Goal: Task Accomplishment & Management: Use online tool/utility

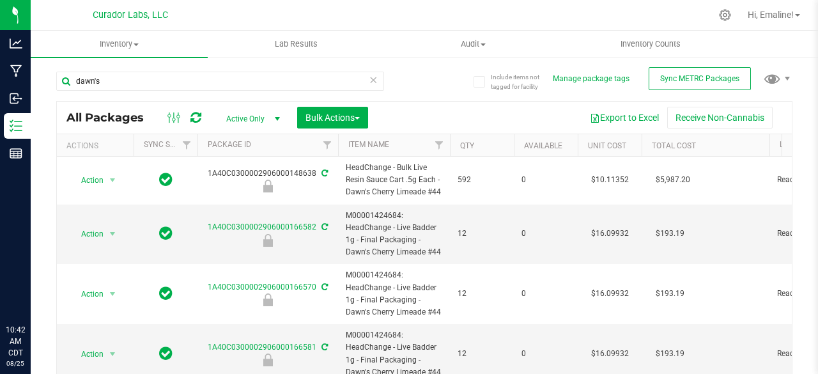
click at [371, 79] on icon at bounding box center [373, 79] width 9 height 15
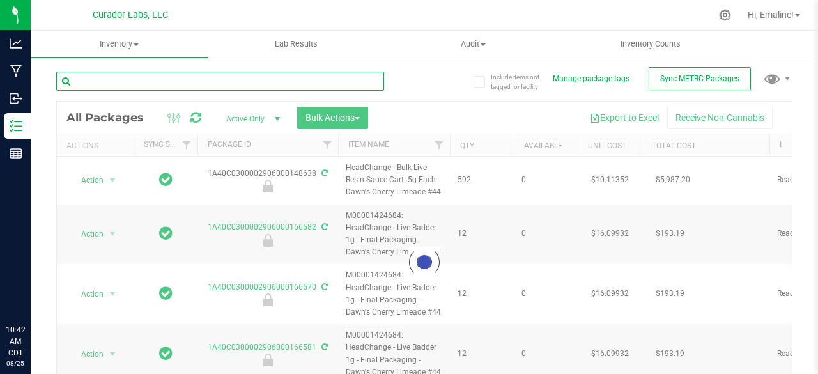
click at [333, 81] on input "text" at bounding box center [220, 81] width 328 height 19
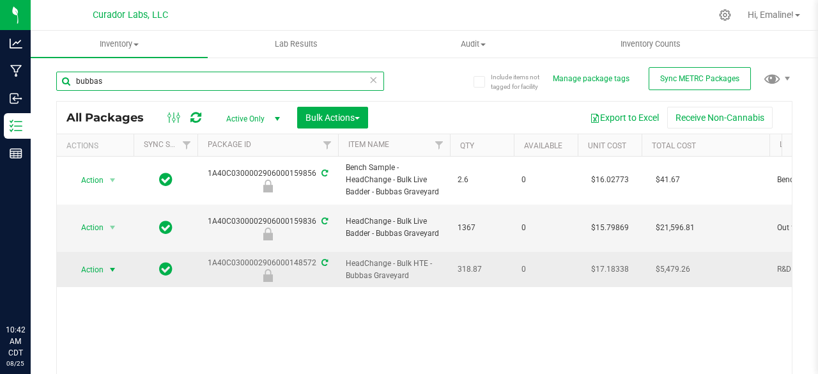
type input "bubbas"
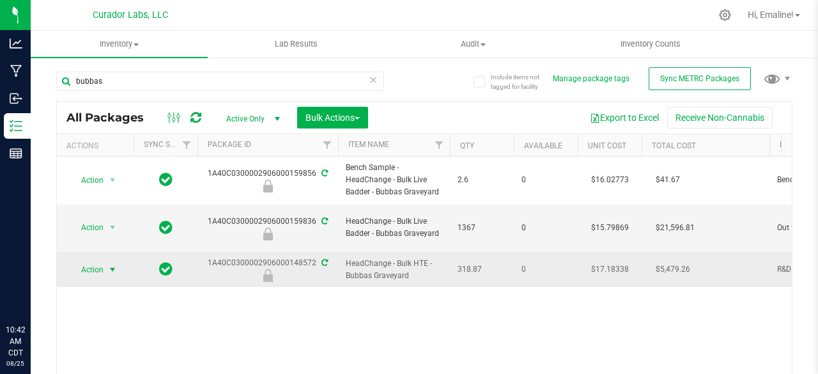
click at [112, 265] on span "select" at bounding box center [112, 270] width 10 height 10
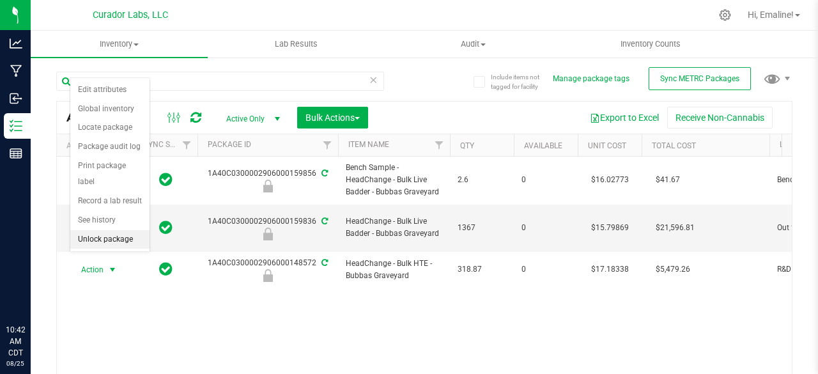
click at [107, 241] on li "Unlock package" at bounding box center [109, 239] width 79 height 19
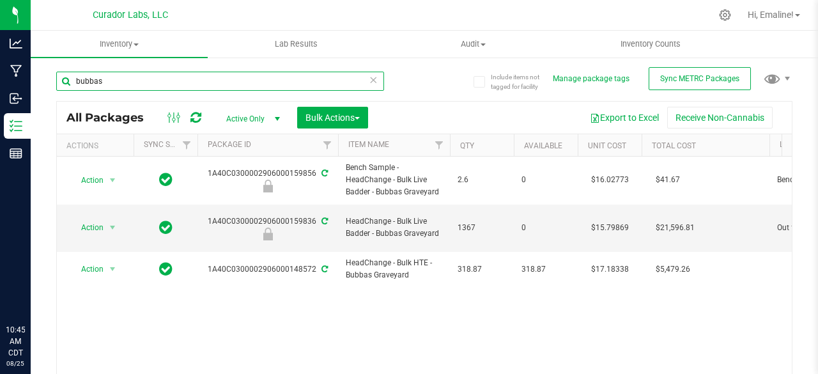
click at [185, 77] on input "bubbas" at bounding box center [220, 81] width 328 height 19
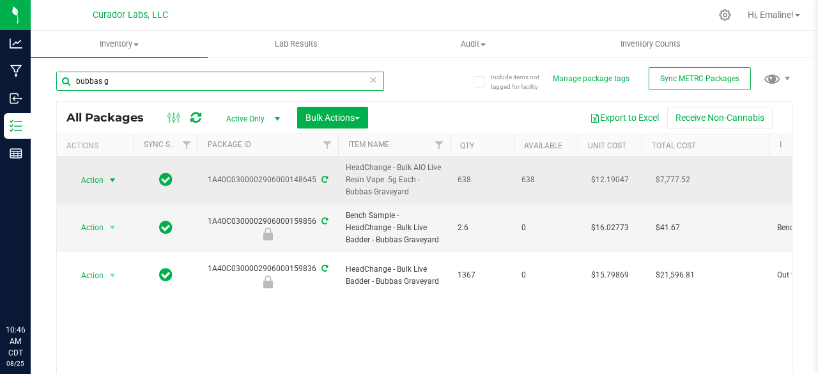
type input "bubbas g"
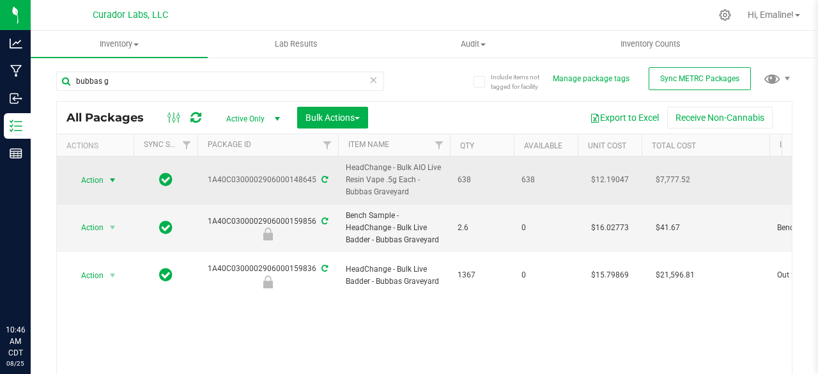
click at [111, 178] on span "select" at bounding box center [112, 180] width 10 height 10
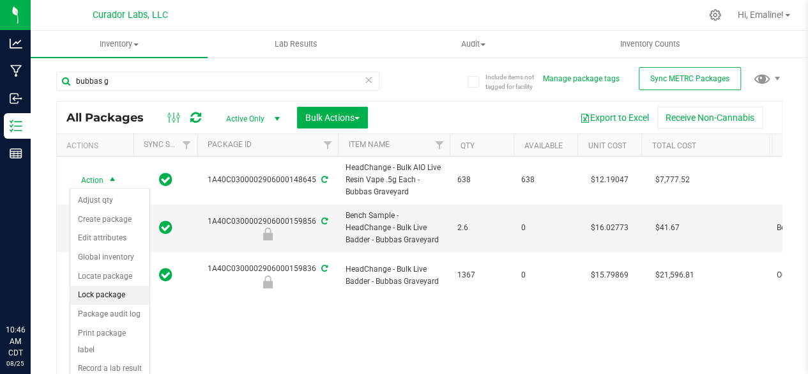
click at [112, 286] on li "Lock package" at bounding box center [109, 295] width 79 height 19
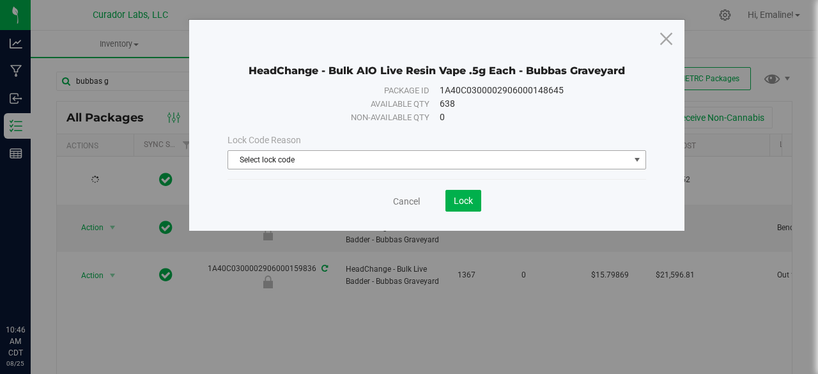
click at [259, 162] on span "Select lock code" at bounding box center [428, 160] width 401 height 18
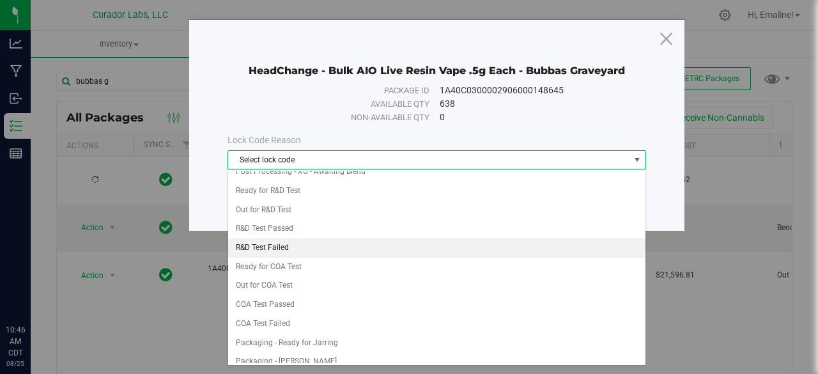
scroll to position [410, 0]
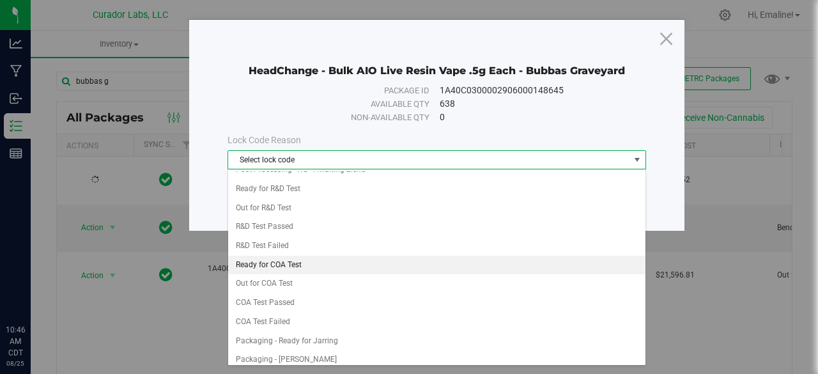
click at [289, 256] on li "Ready for COA Test" at bounding box center [437, 265] width 418 height 19
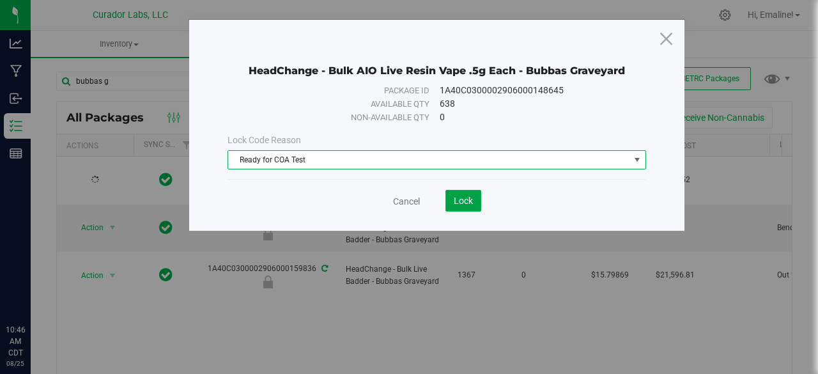
click at [459, 203] on span "Lock" at bounding box center [463, 201] width 19 height 10
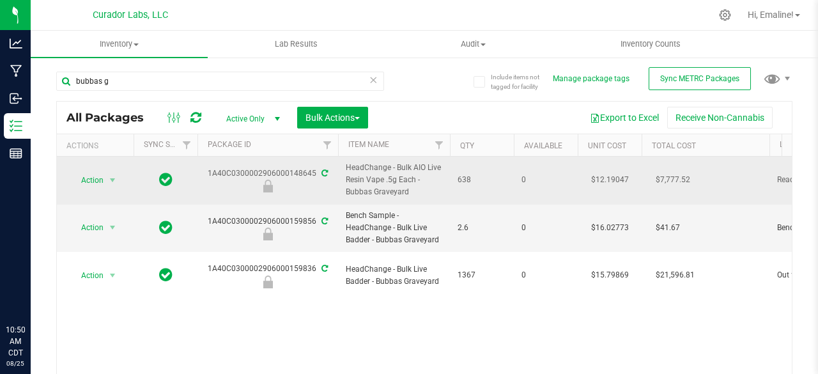
drag, startPoint x: 415, startPoint y: 188, endPoint x: 204, endPoint y: 168, distance: 211.9
copy tr "1A40C0300002906000148645 HeadChange - Bulk AIO Live Resin Vape .5g Each - Bubba…"
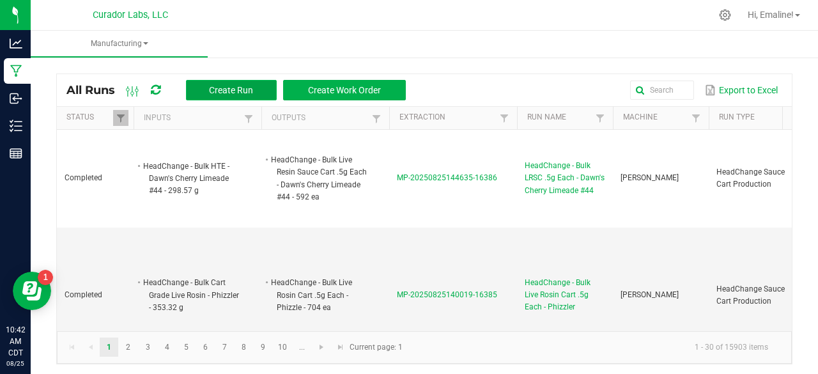
click at [245, 81] on button "Create Run" at bounding box center [231, 90] width 91 height 20
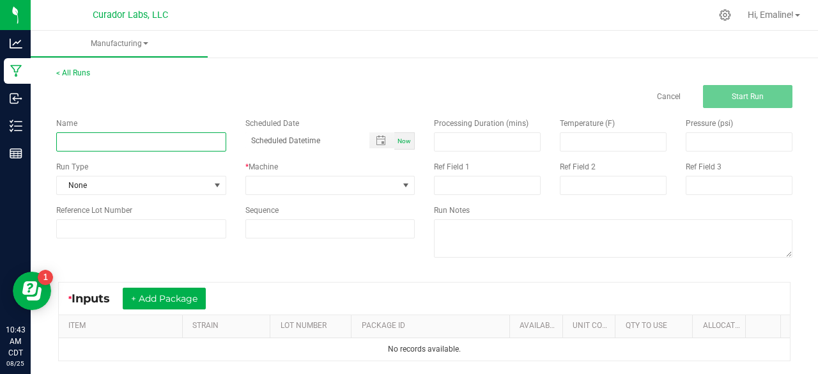
click at [192, 136] on input at bounding box center [141, 141] width 170 height 19
click at [146, 143] on input "HeadChange - Bulk LRSC .5g Each - Cheezy Poofy" at bounding box center [141, 141] width 170 height 19
type input "HeadChange - Bulk Live Resin AIO Cart .5g Each - Bubbas Graveyard"
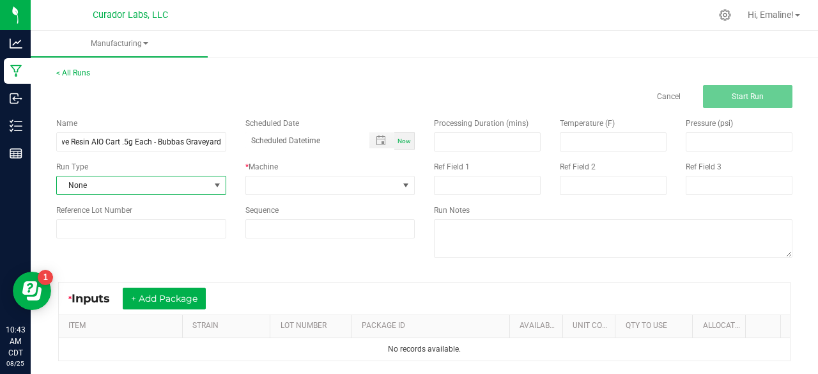
click at [155, 183] on span "None" at bounding box center [133, 185] width 153 height 18
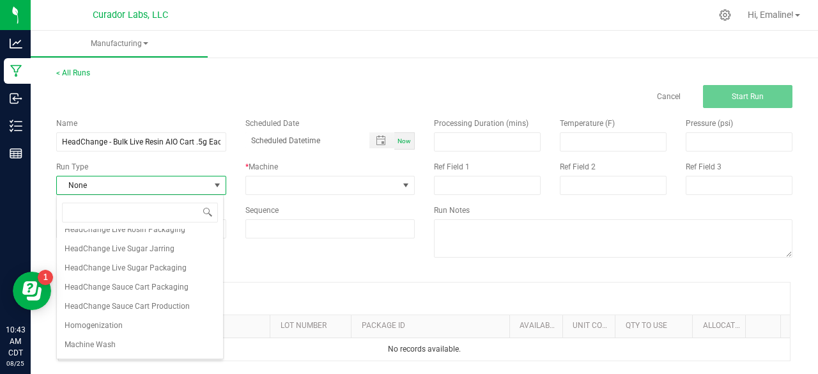
scroll to position [553, 0]
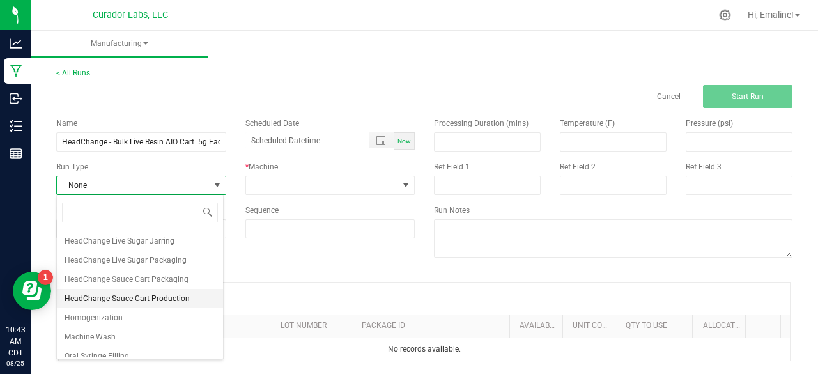
click at [150, 305] on span "HeadChange Sauce Cart Production" at bounding box center [127, 298] width 125 height 13
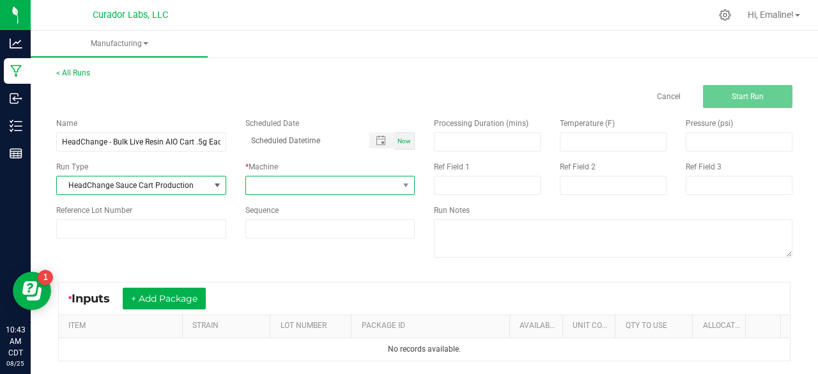
click at [298, 183] on span at bounding box center [322, 185] width 153 height 18
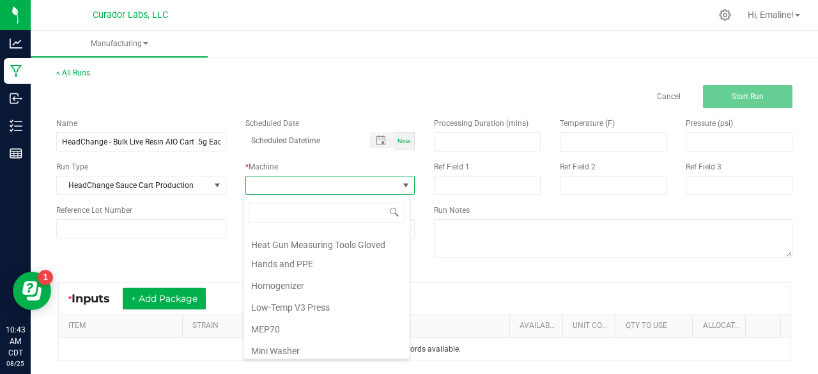
scroll to position [613, 0]
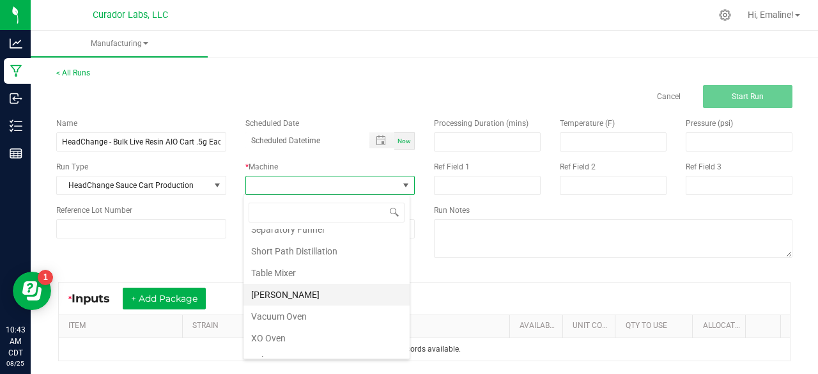
click at [312, 284] on li "Thompson Duke" at bounding box center [326, 295] width 166 height 22
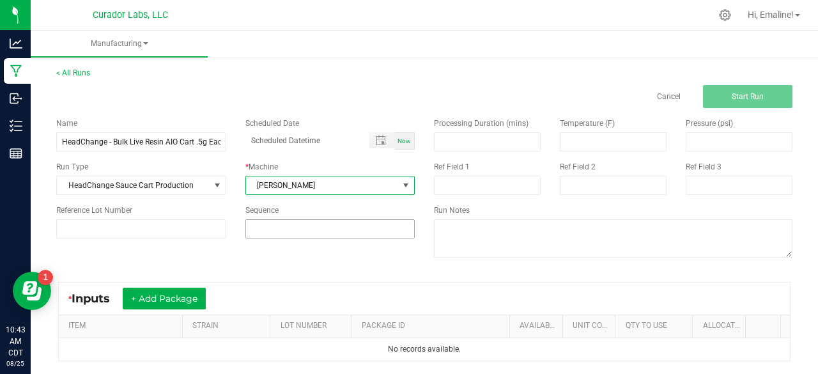
click at [294, 231] on input at bounding box center [330, 229] width 169 height 18
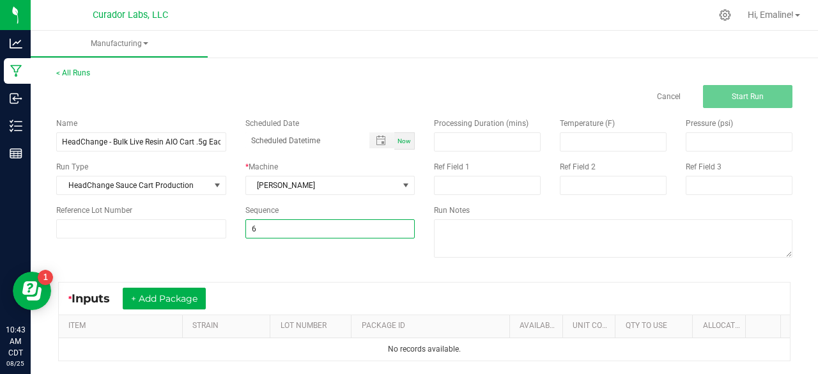
type input "6"
click at [288, 275] on div "* Inputs + Add Package ITEM STRAIN LOT NUMBER PACKAGE ID AVAILABLE Unit Cost QT…" at bounding box center [424, 321] width 755 height 102
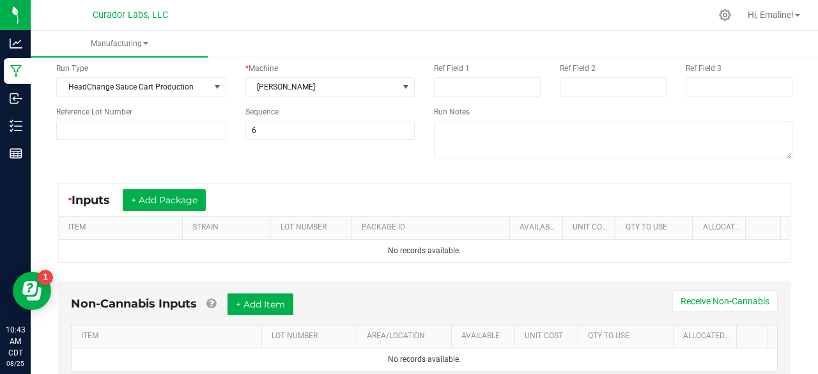
scroll to position [102, 0]
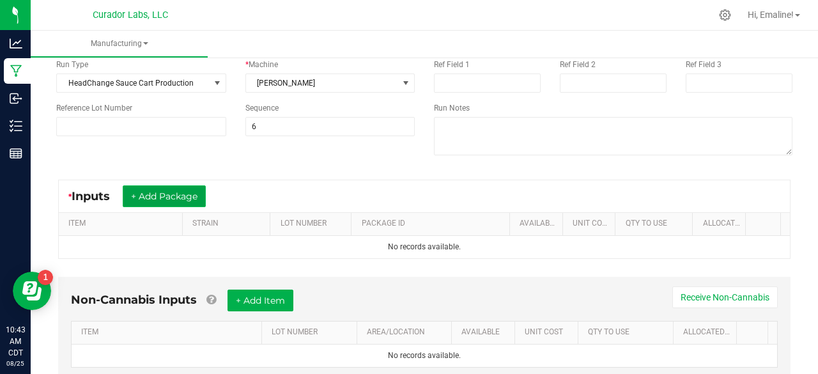
click at [193, 200] on button "+ Add Package" at bounding box center [164, 196] width 83 height 22
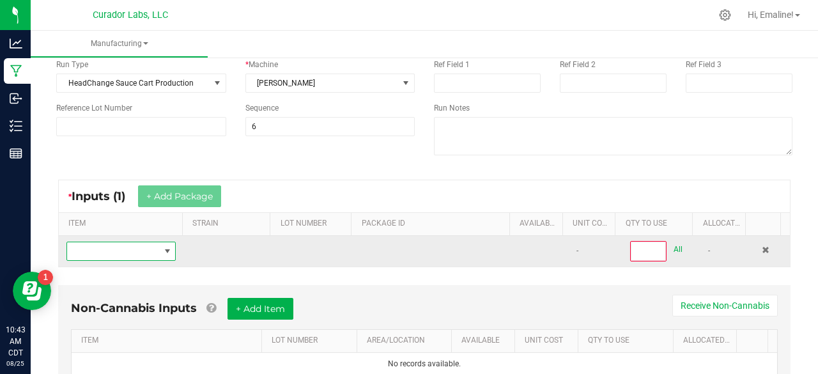
click at [139, 250] on span "NO DATA FOUND" at bounding box center [113, 251] width 92 height 18
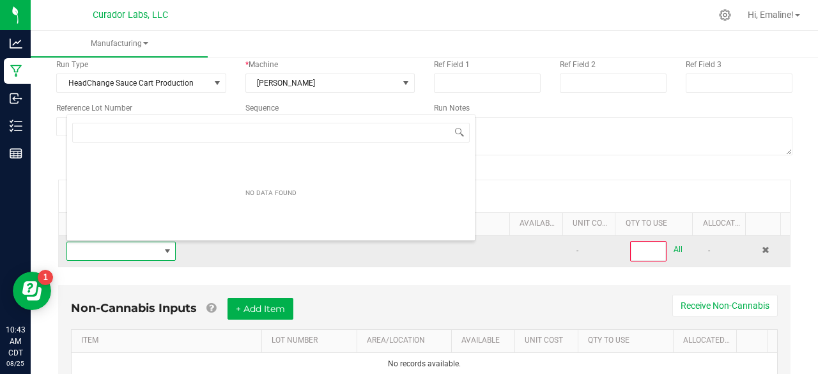
scroll to position [19, 105]
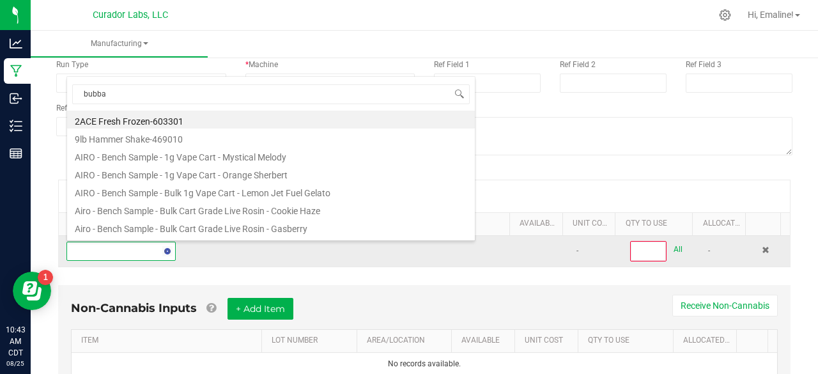
type input "bubbas"
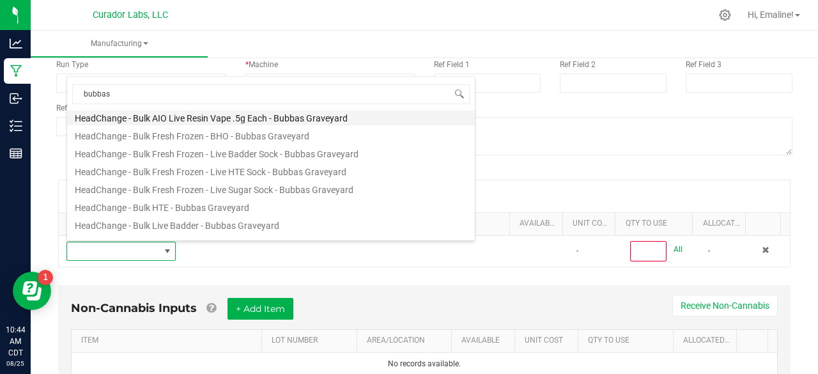
scroll to position [86, 0]
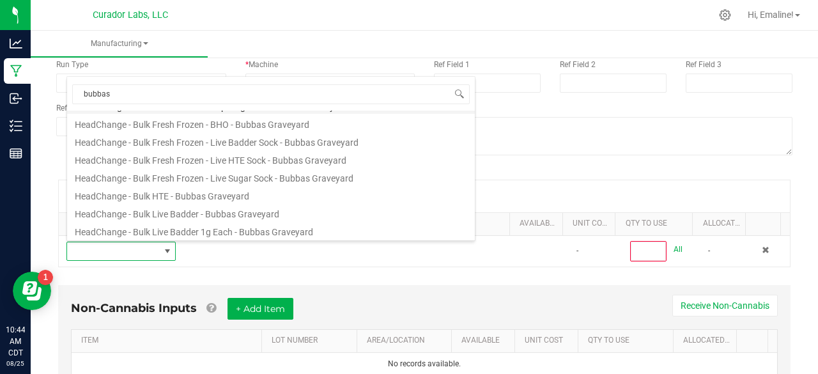
click at [188, 197] on li "HeadChange - Bulk HTE - Bubbas Graveyard" at bounding box center [271, 194] width 408 height 18
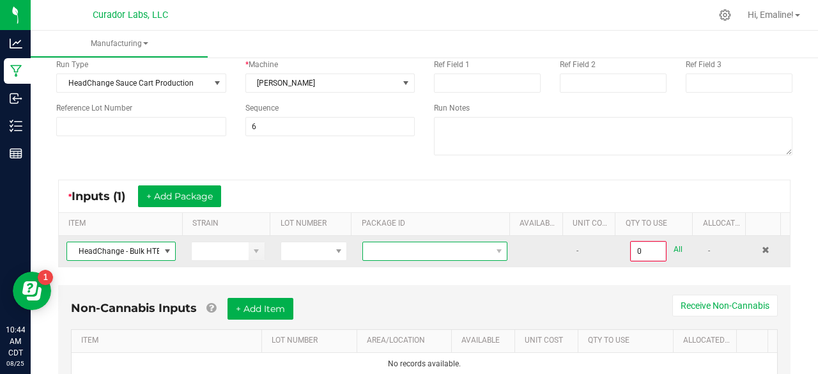
click at [415, 247] on span at bounding box center [427, 251] width 128 height 18
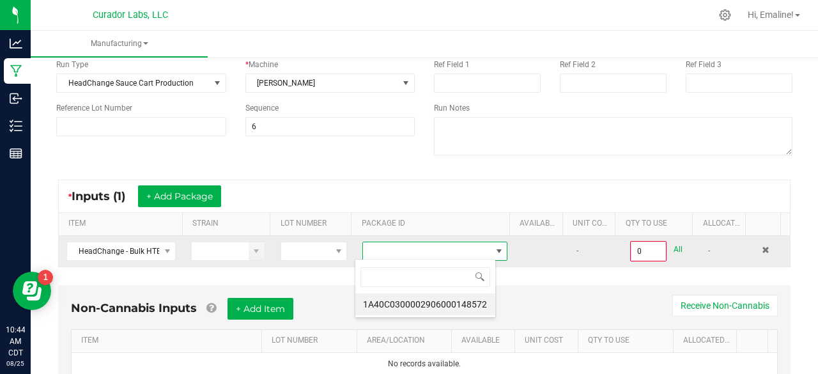
scroll to position [19, 141]
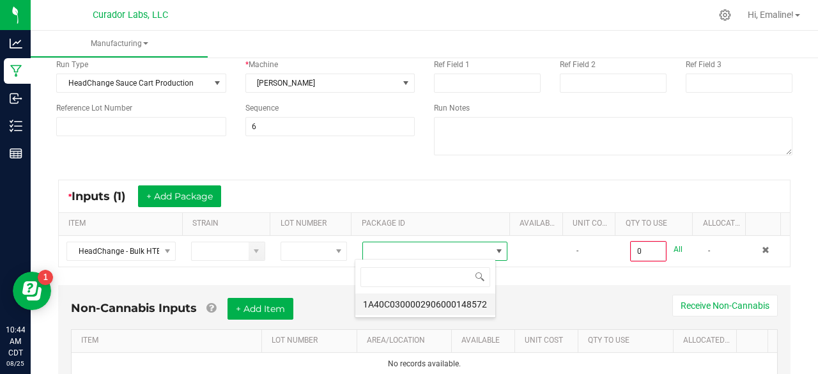
click at [444, 306] on li "1A40C0300002906000148572" at bounding box center [425, 304] width 140 height 22
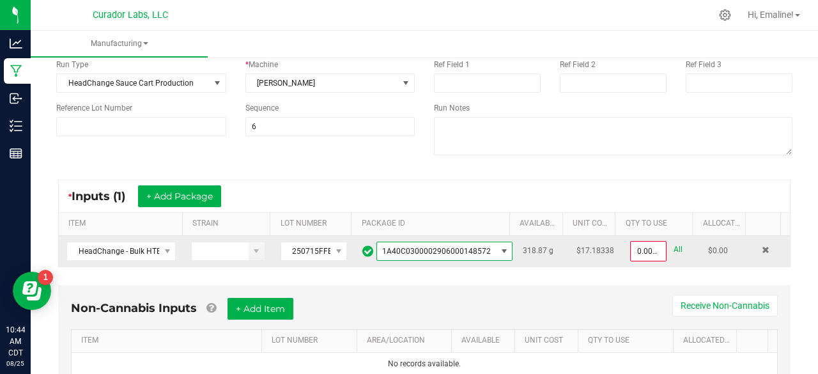
click at [673, 250] on link "All" at bounding box center [677, 249] width 9 height 17
type input "318.8700 g"
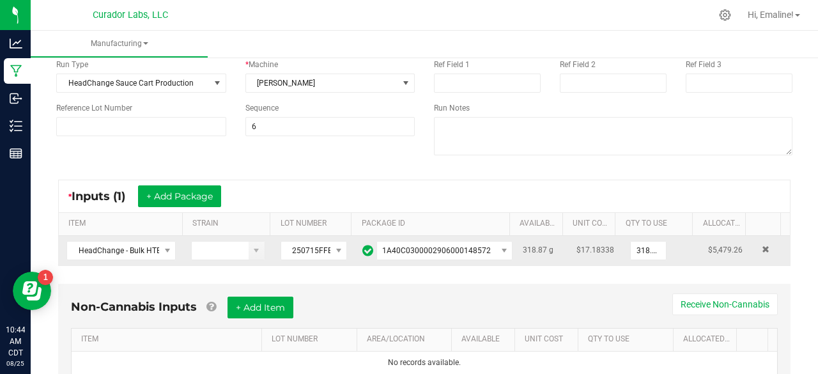
click at [792, 202] on div "< All Runs Cancel Start Run Name HeadChange - Bulk Live Resin AIO Cart .5g Each…" at bounding box center [424, 188] width 787 height 472
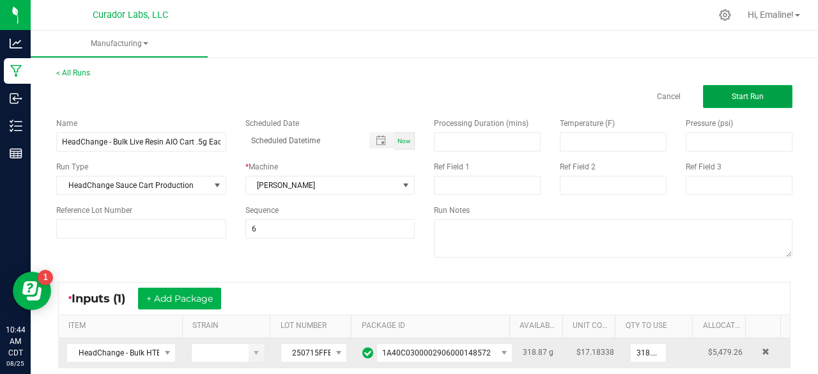
click at [771, 102] on button "Start Run" at bounding box center [747, 96] width 89 height 23
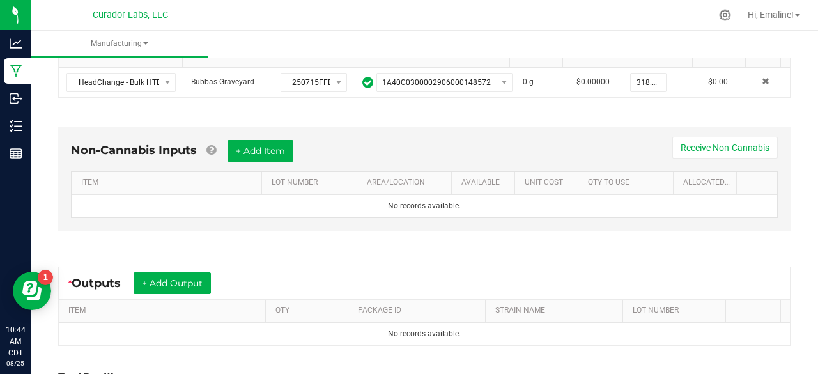
scroll to position [288, 0]
click at [286, 150] on button "+ Add Item" at bounding box center [260, 150] width 66 height 22
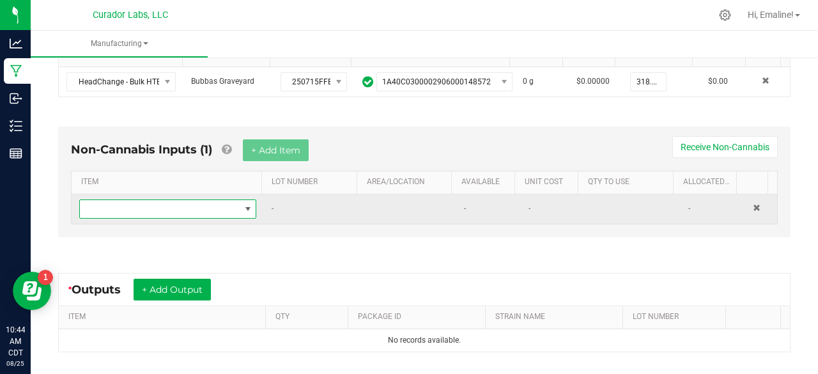
click at [209, 202] on span "NO DATA FOUND" at bounding box center [160, 209] width 160 height 18
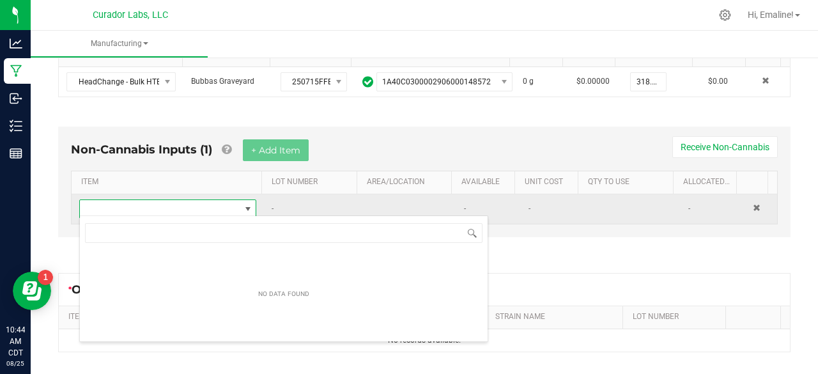
scroll to position [19, 172]
type input "aio"
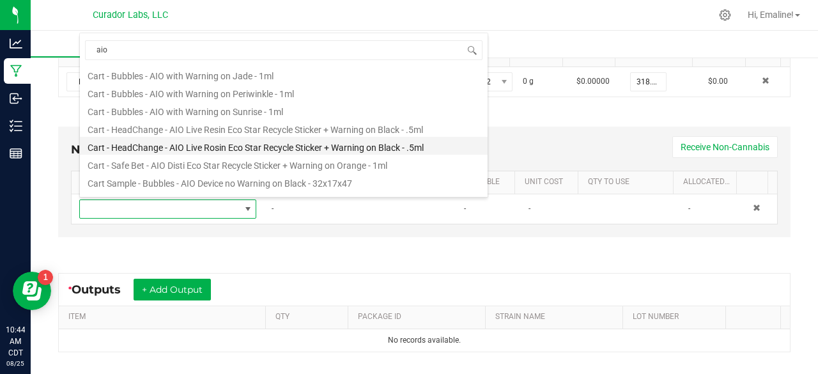
scroll to position [20, 0]
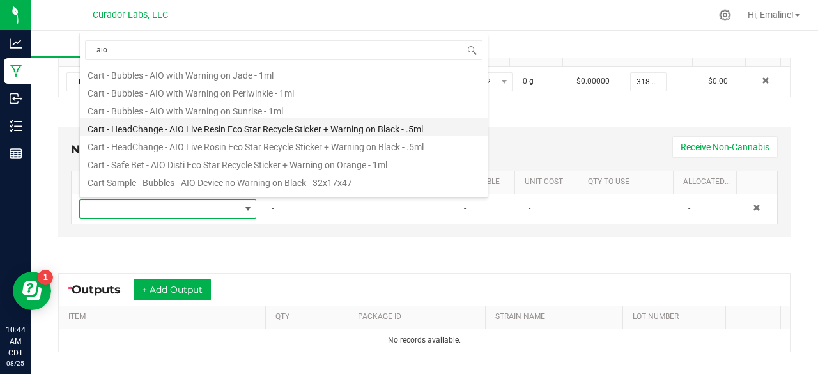
click at [240, 130] on li "Cart - HeadChange - AIO Live Resin Eco Star Recycle Sticker + Warning on Black …" at bounding box center [284, 127] width 408 height 18
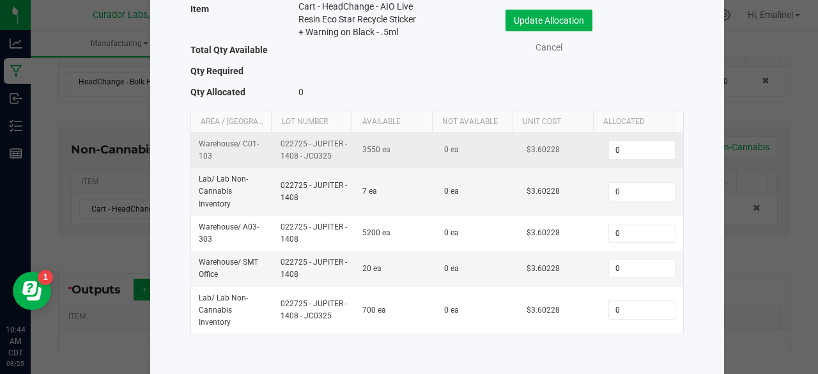
scroll to position [103, 0]
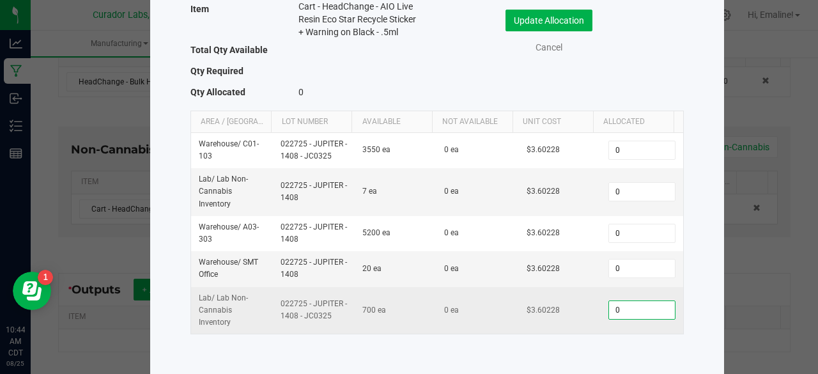
click at [609, 315] on input "0" at bounding box center [641, 310] width 65 height 18
type input "638"
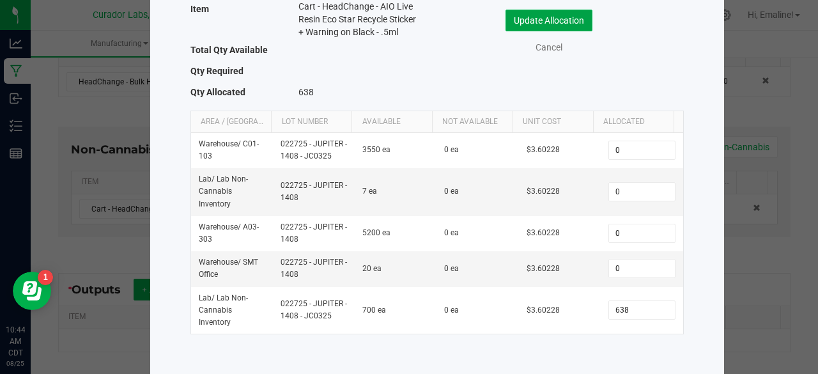
click at [560, 14] on button "Update Allocation" at bounding box center [548, 21] width 87 height 22
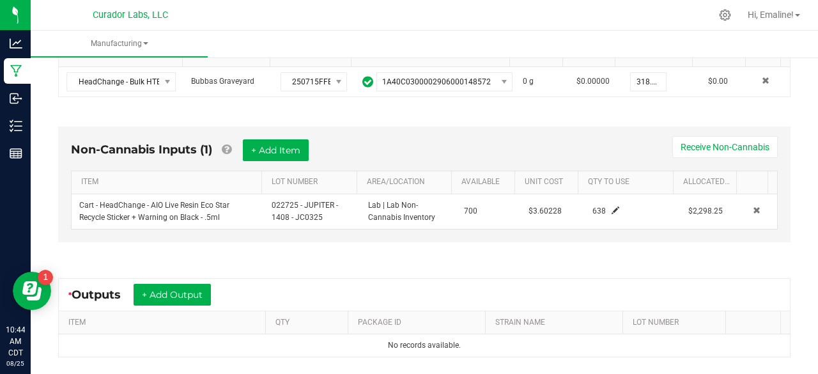
click at [790, 180] on div "Non-Cannabis Inputs (1) + Add Item Receive Non-Cannabis ITEM LOT NUMBER AREA/LO…" at bounding box center [424, 188] width 755 height 158
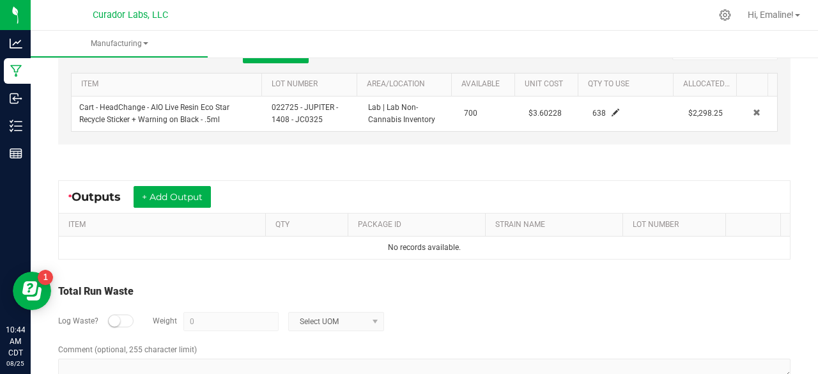
scroll to position [396, 0]
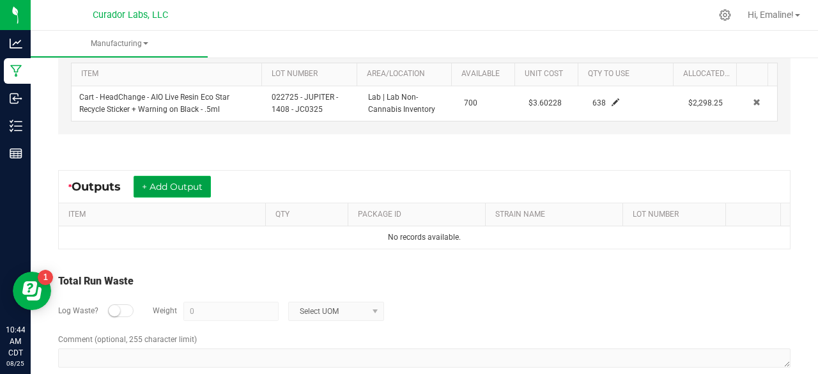
click at [201, 186] on button "+ Add Output" at bounding box center [172, 187] width 77 height 22
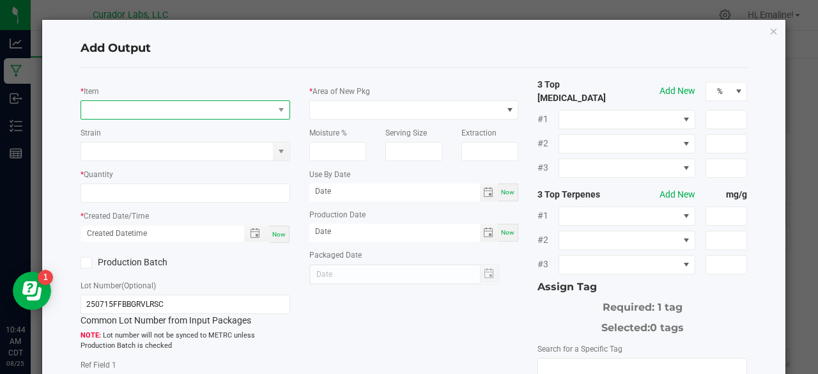
click at [181, 113] on span "NO DATA FOUND" at bounding box center [177, 110] width 192 height 18
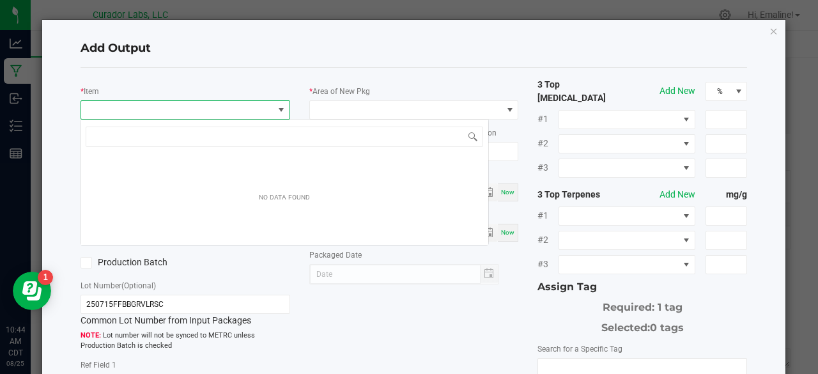
scroll to position [19, 206]
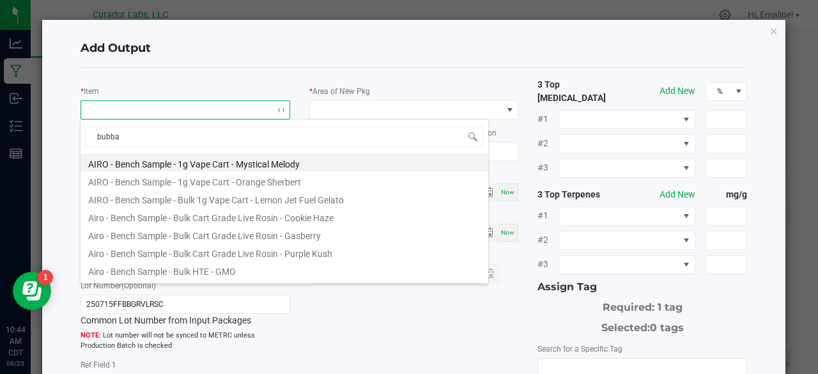
type input "bubbas"
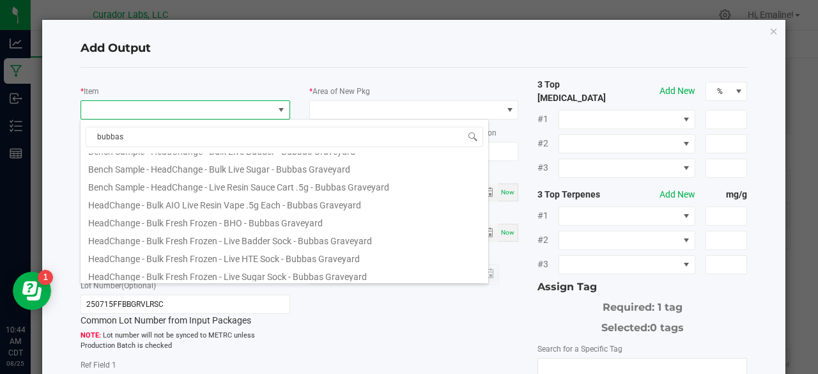
scroll to position [22, 0]
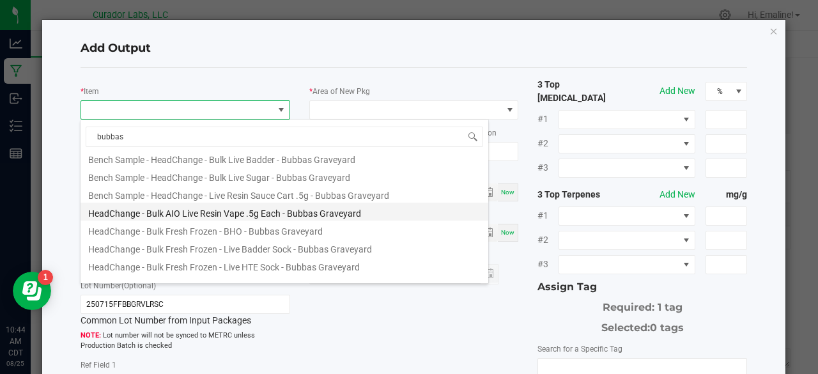
click at [244, 212] on li "HeadChange - Bulk AIO Live Resin Vape .5g Each - Bubbas Graveyard" at bounding box center [285, 212] width 408 height 18
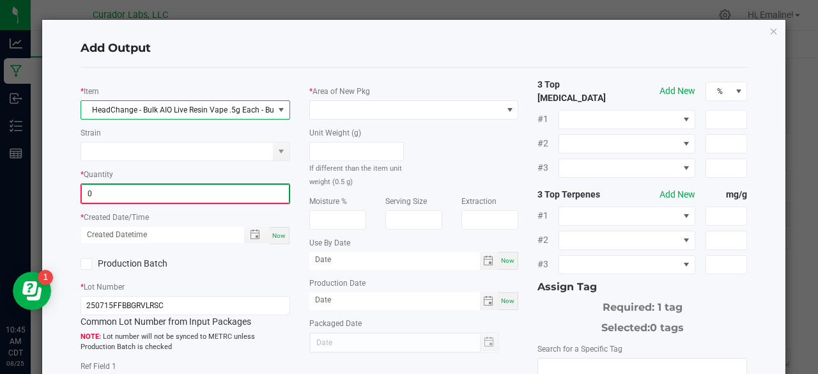
click at [233, 186] on input "0" at bounding box center [185, 194] width 207 height 18
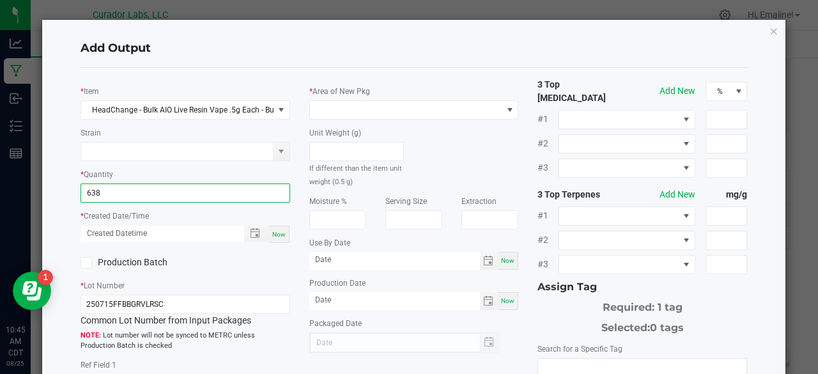
type input "638 ea"
click at [273, 235] on span "Now" at bounding box center [278, 234] width 13 height 7
type input "08/25/2025 10:45 AM"
type input "[DATE]"
click at [100, 261] on label "Production Batch" at bounding box center [128, 262] width 95 height 13
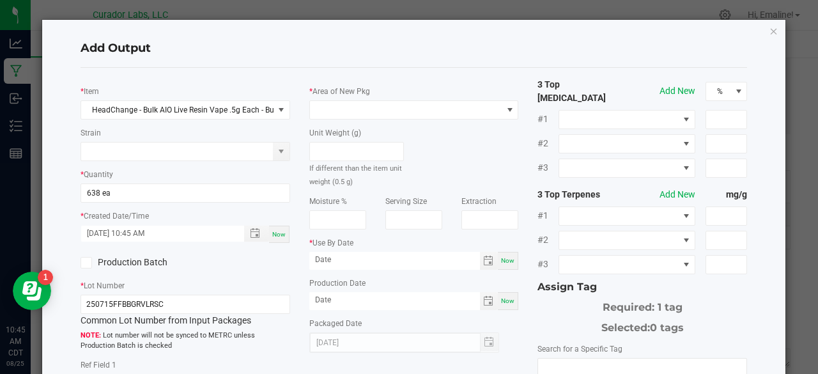
click at [0, 0] on input "Production Batch" at bounding box center [0, 0] width 0 height 0
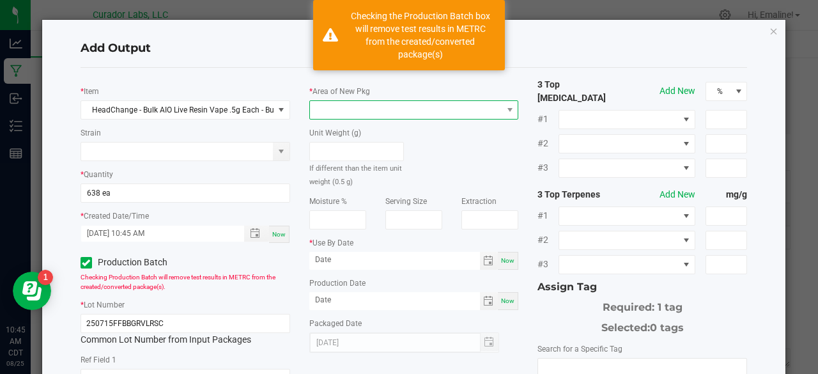
click at [318, 111] on span at bounding box center [406, 110] width 192 height 18
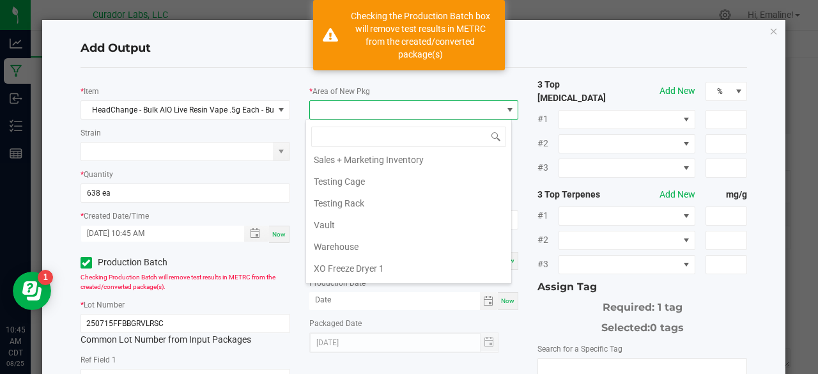
scroll to position [1305, 0]
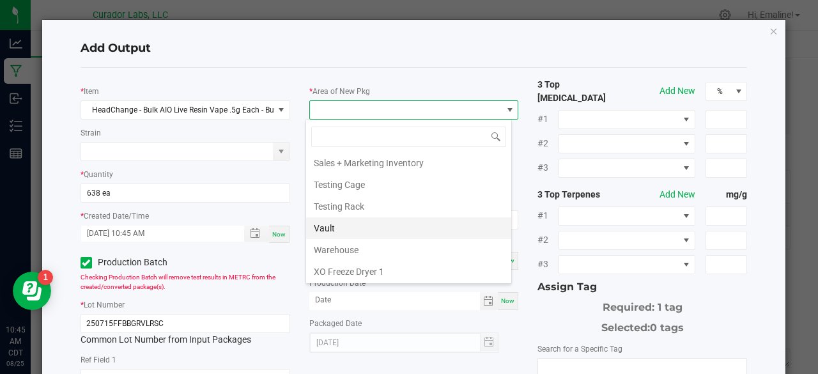
click at [341, 217] on li "Vault" at bounding box center [408, 228] width 205 height 22
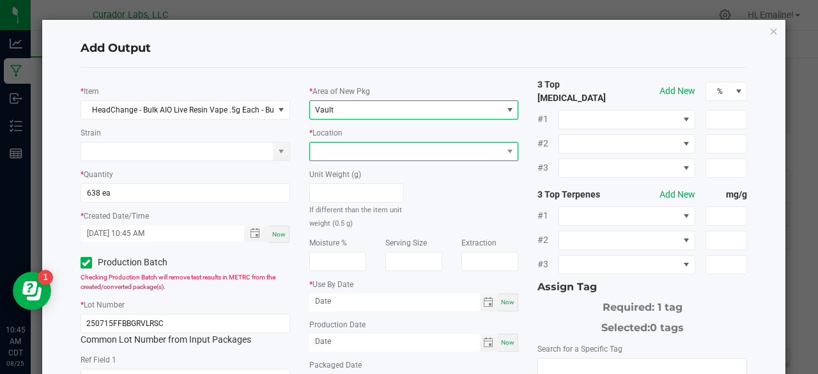
click at [335, 156] on span at bounding box center [406, 151] width 192 height 18
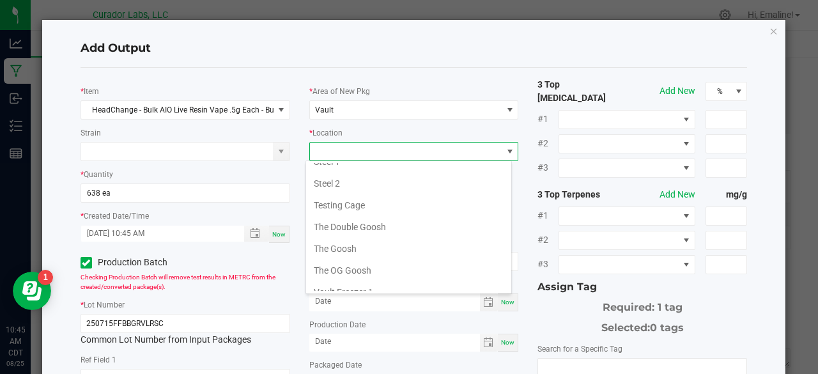
scroll to position [545, 0]
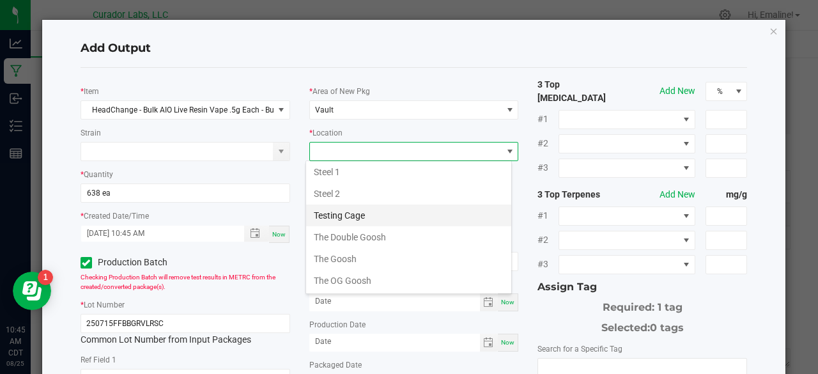
click at [369, 206] on li "Testing Cage" at bounding box center [408, 215] width 205 height 22
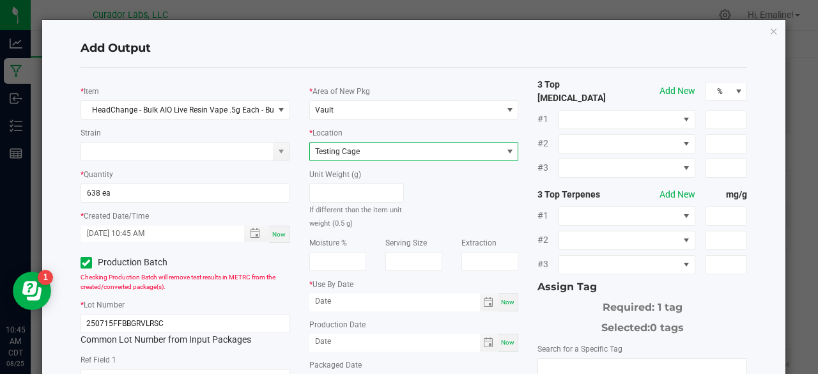
click at [423, 204] on div "Unit Weight (g) If different than the item unit weight (0.5 g)" at bounding box center [414, 195] width 229 height 68
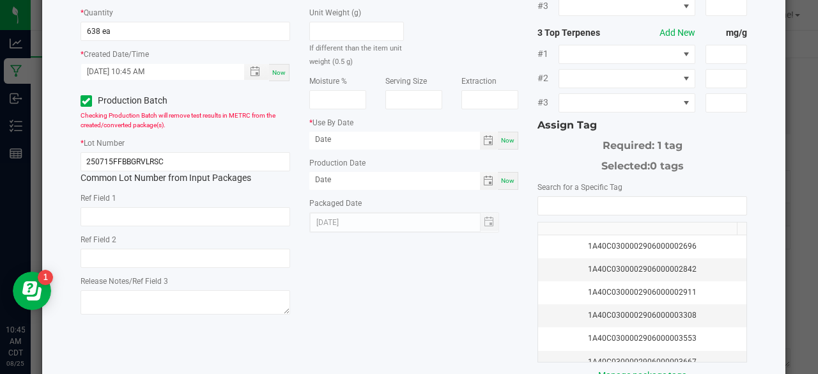
scroll to position [162, 0]
click at [502, 176] on span "Now" at bounding box center [507, 179] width 13 height 7
type input "[DATE]"
click at [505, 142] on span "Now" at bounding box center [507, 139] width 13 height 7
click at [445, 141] on input "[DATE]" at bounding box center [394, 139] width 171 height 16
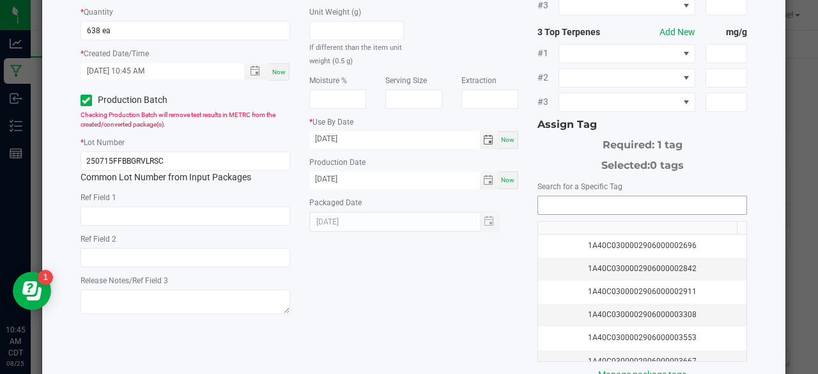
type input "08/25/2026"
click at [551, 199] on input "NO DATA FOUND" at bounding box center [642, 205] width 208 height 18
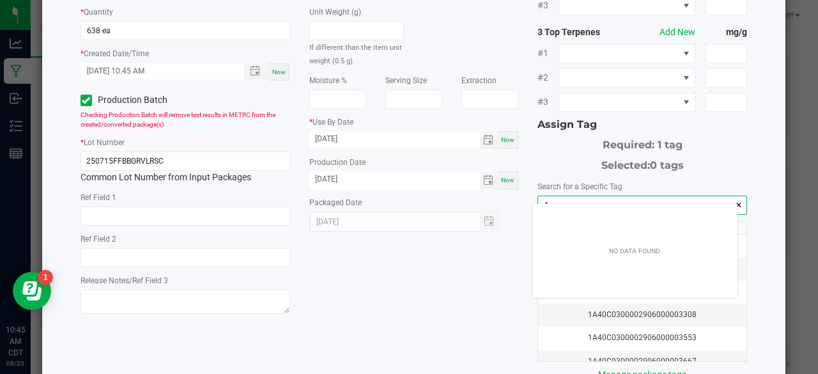
scroll to position [18, 206]
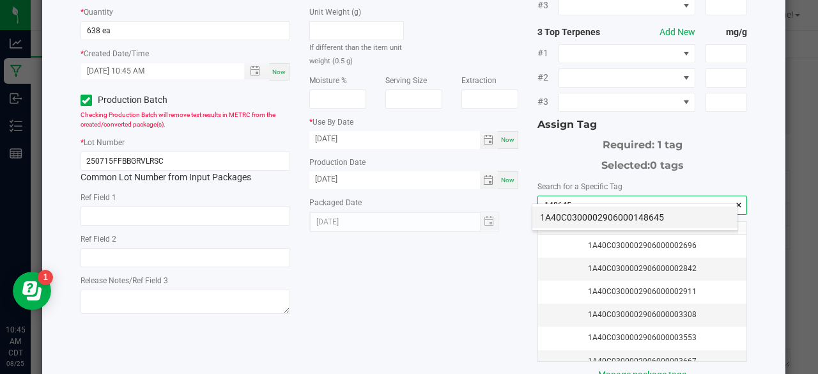
click at [551, 213] on li "1A40C0300002906000148645" at bounding box center [634, 217] width 205 height 22
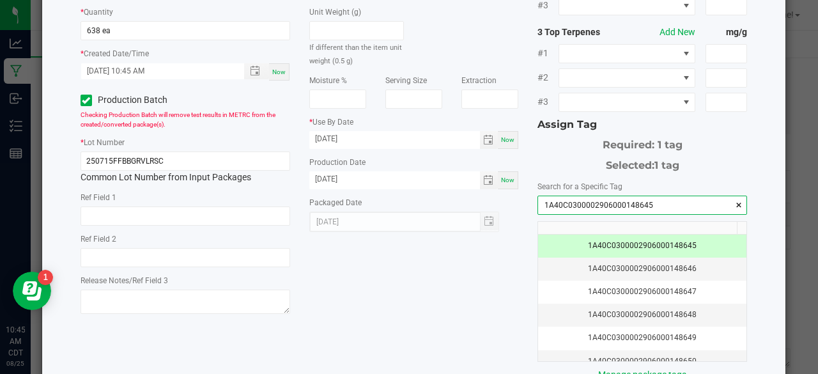
type input "1A40C0300002906000148645"
click at [504, 268] on div "* Item HeadChange - Bulk AIO Live Resin Vape .5g Each - Bubbas Graveyard Strain…" at bounding box center [414, 149] width 686 height 466
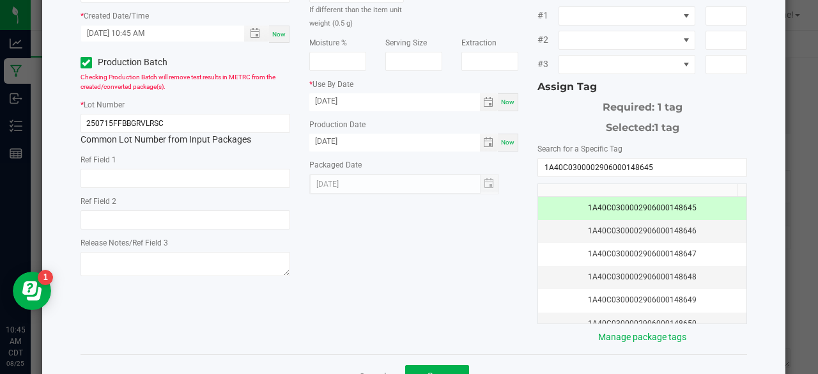
scroll to position [232, 0]
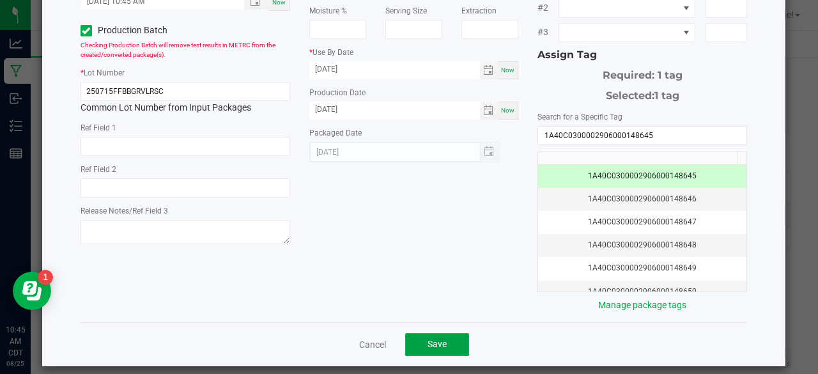
click at [449, 334] on button "Save" at bounding box center [437, 344] width 64 height 23
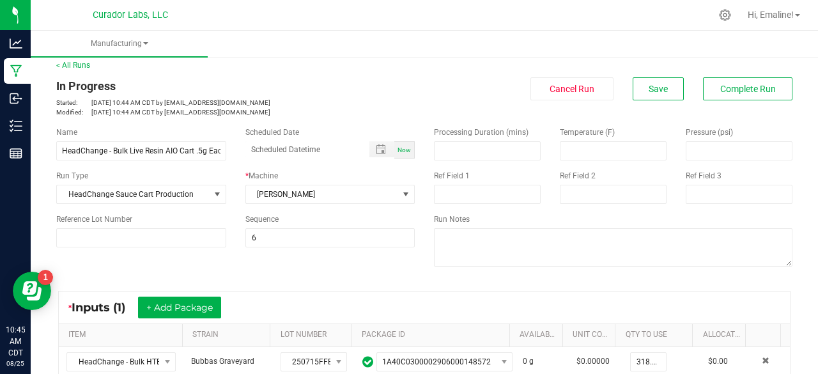
scroll to position [0, 0]
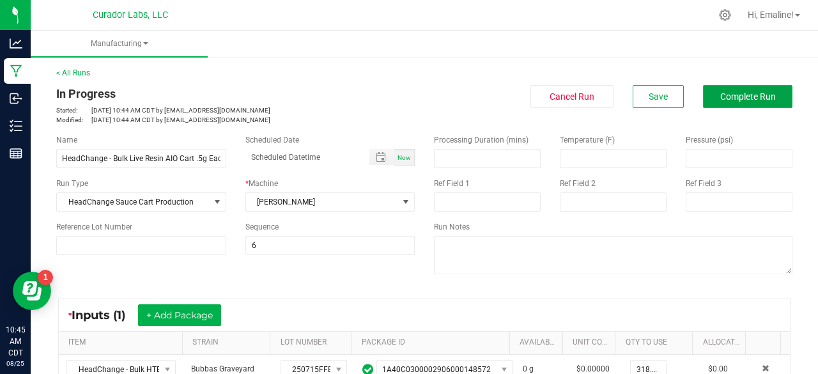
click at [736, 99] on span "Complete Run" at bounding box center [748, 96] width 56 height 10
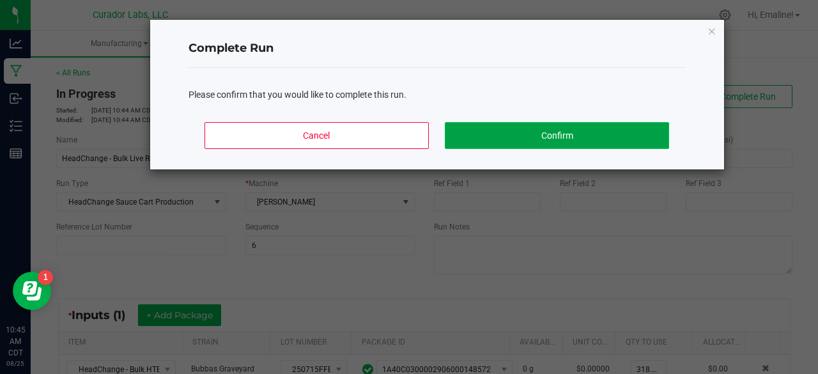
click at [619, 141] on button "Confirm" at bounding box center [557, 135] width 224 height 27
